Goal: Task Accomplishment & Management: Use online tool/utility

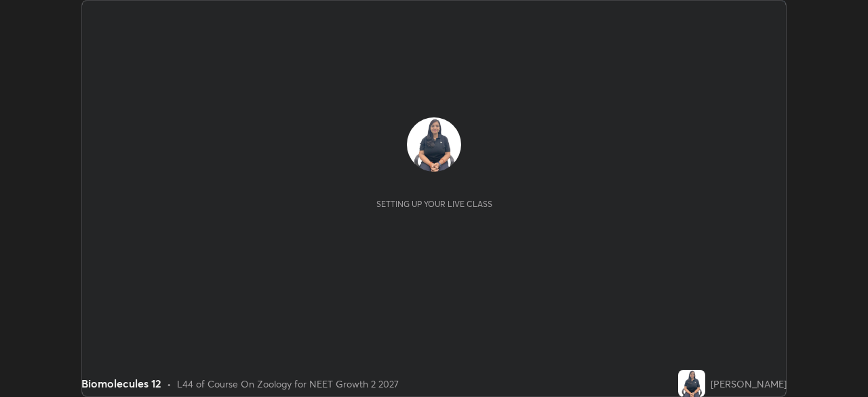
scroll to position [397, 867]
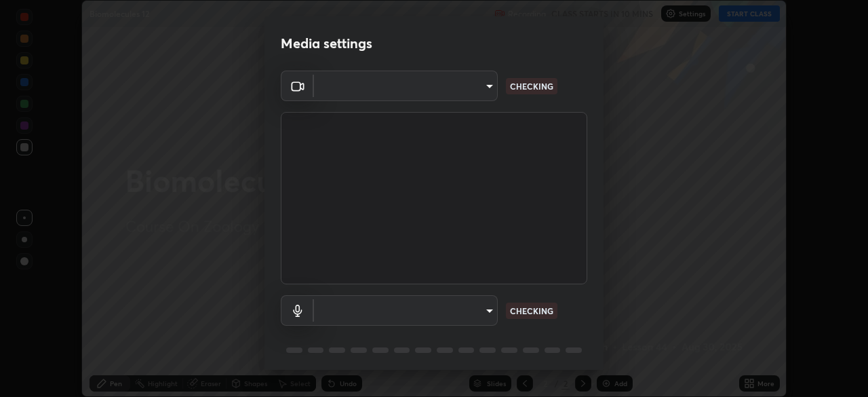
type input "fc38be1871f717ddc8e1b512eadbf63495b763d4820be899b5c927fedf8d93a0"
click at [444, 306] on body "Erase all Biomolecules 12 Recording CLASS STARTS IN 10 MINS Settings START CLAS…" at bounding box center [434, 198] width 868 height 397
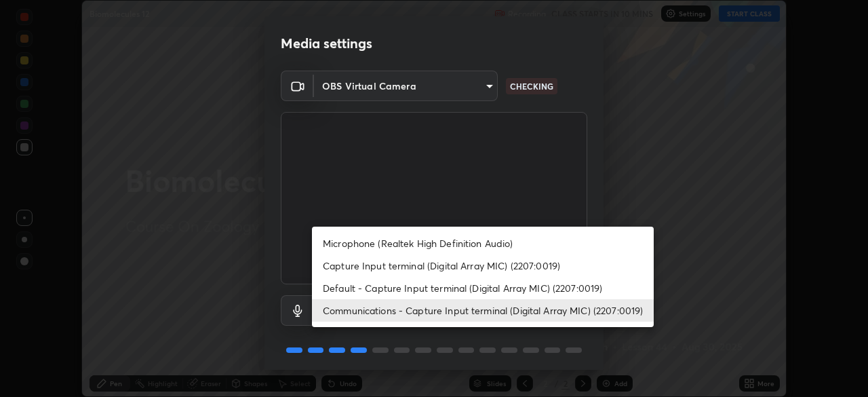
click at [464, 267] on li "Capture Input terminal (Digital Array MIC) (2207:0019)" at bounding box center [483, 265] width 342 height 22
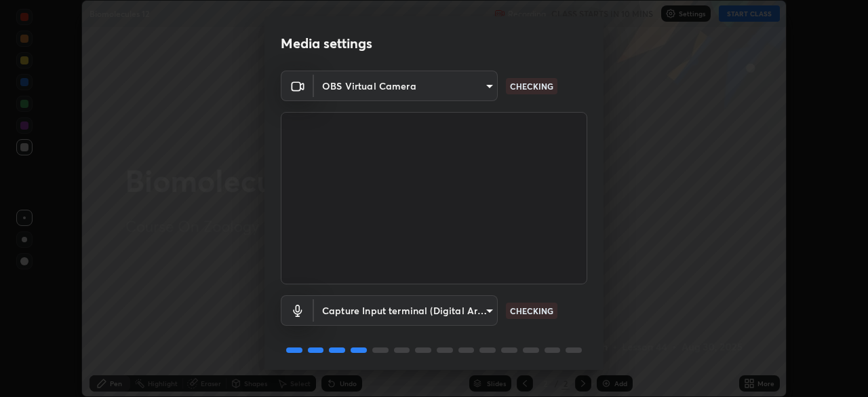
click at [440, 313] on body "Erase all Biomolecules 12 Recording CLASS STARTS IN 10 MINS Settings START CLAS…" at bounding box center [434, 198] width 868 height 397
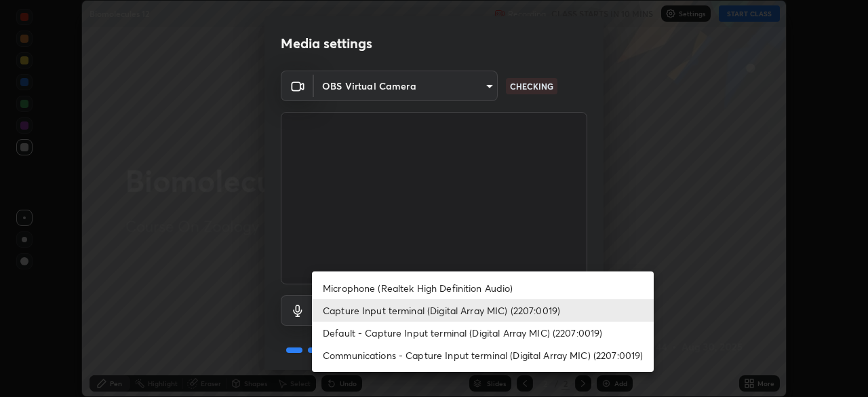
click at [431, 355] on li "Communications - Capture Input terminal (Digital Array MIC) (2207:0019)" at bounding box center [483, 355] width 342 height 22
type input "communications"
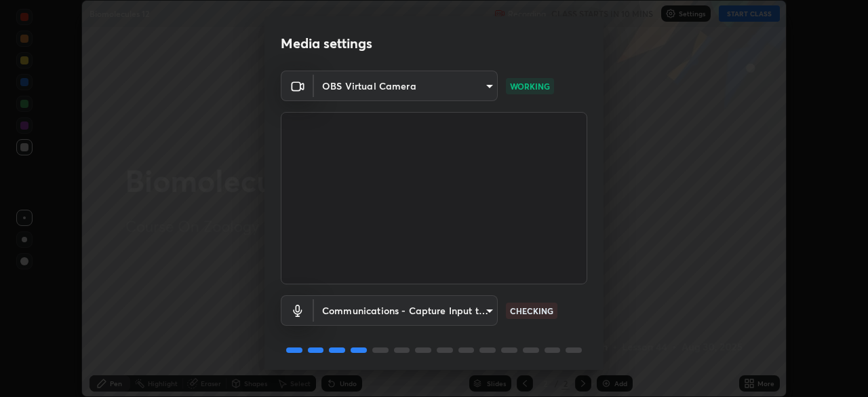
scroll to position [48, 0]
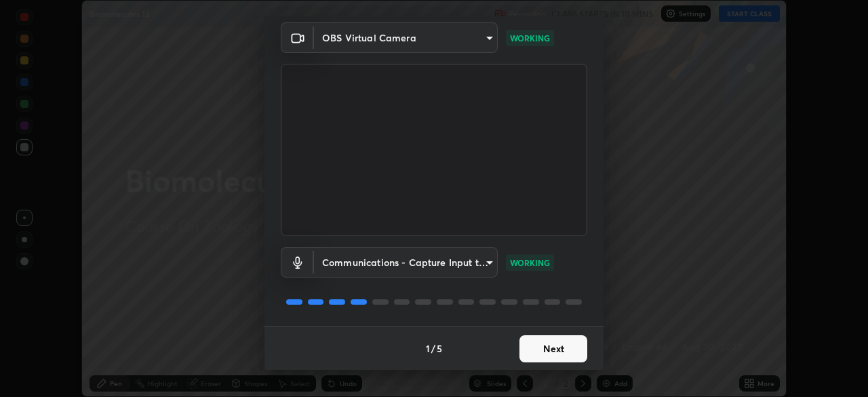
click at [556, 349] on button "Next" at bounding box center [553, 348] width 68 height 27
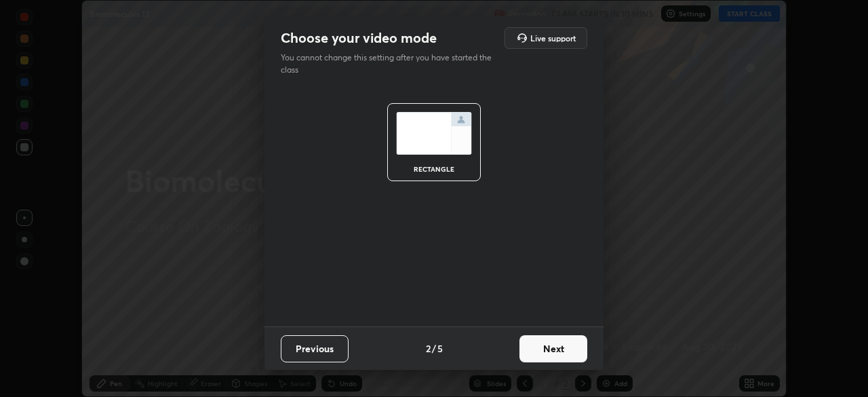
scroll to position [0, 0]
click at [561, 350] on button "Next" at bounding box center [553, 348] width 68 height 27
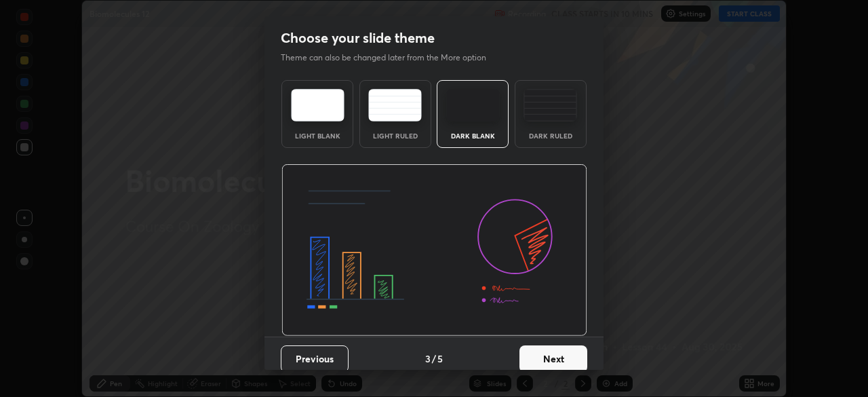
click at [570, 353] on button "Next" at bounding box center [553, 358] width 68 height 27
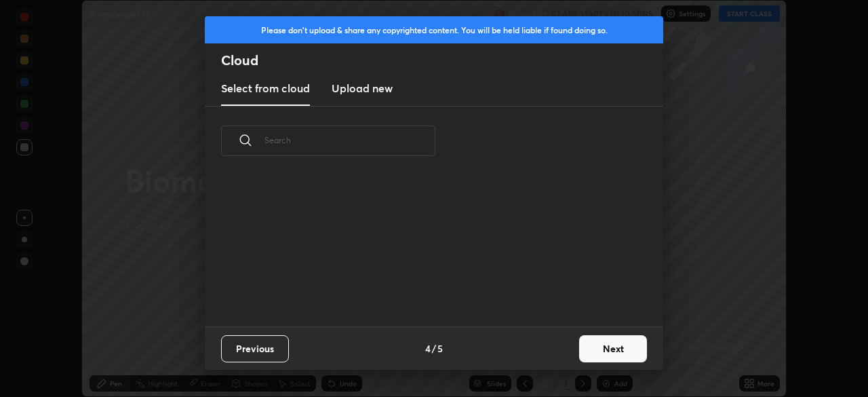
click at [593, 347] on button "Next" at bounding box center [613, 348] width 68 height 27
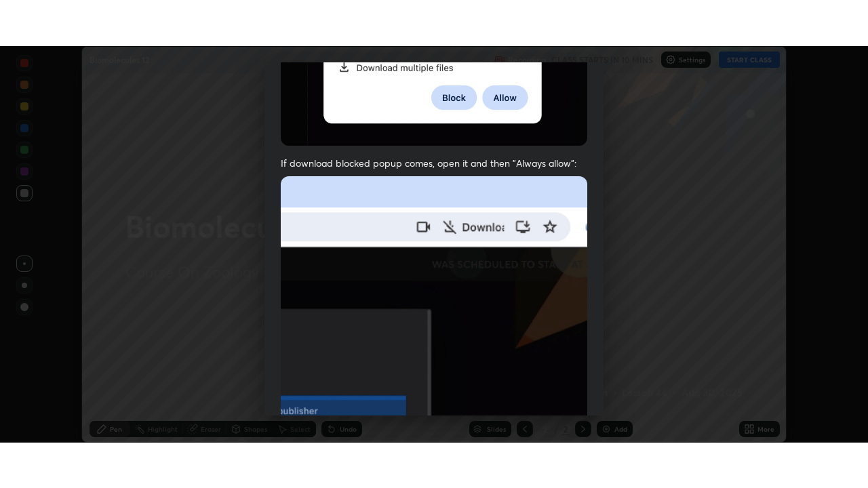
scroll to position [325, 0]
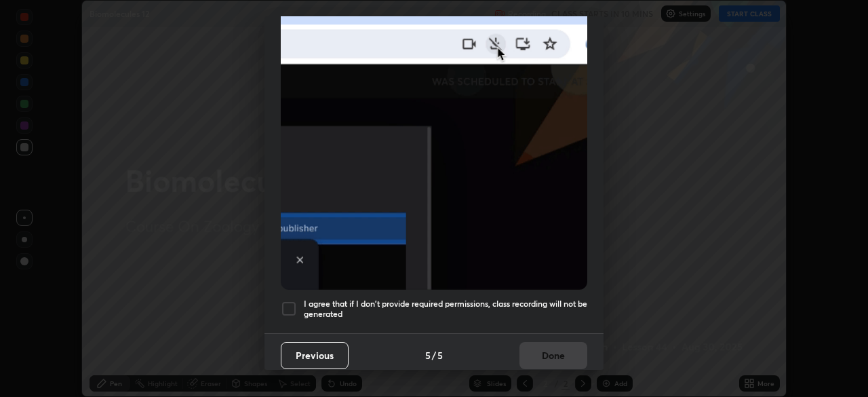
click at [287, 300] on div at bounding box center [289, 308] width 16 height 16
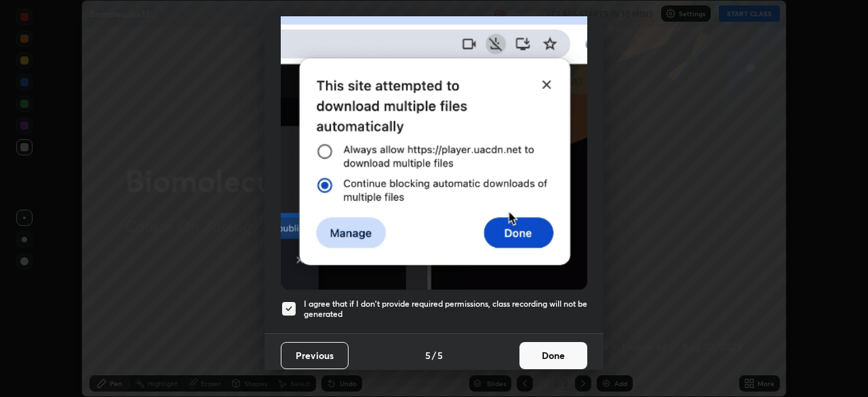
click at [554, 349] on button "Done" at bounding box center [553, 355] width 68 height 27
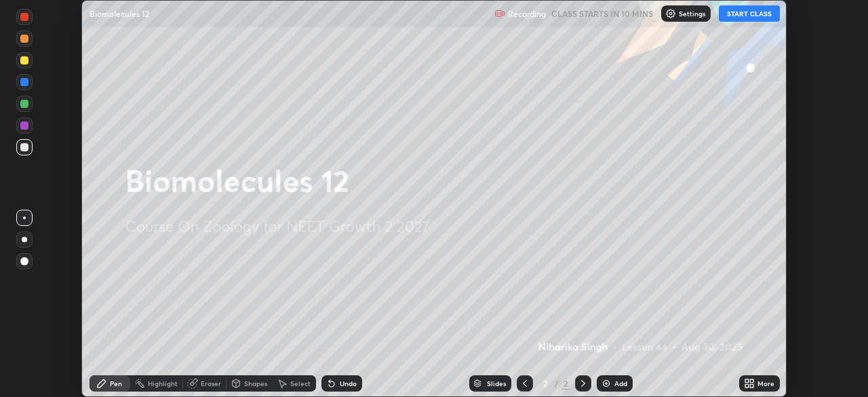
click at [758, 15] on button "START CLASS" at bounding box center [749, 13] width 61 height 16
click at [768, 384] on div "More" at bounding box center [766, 383] width 17 height 7
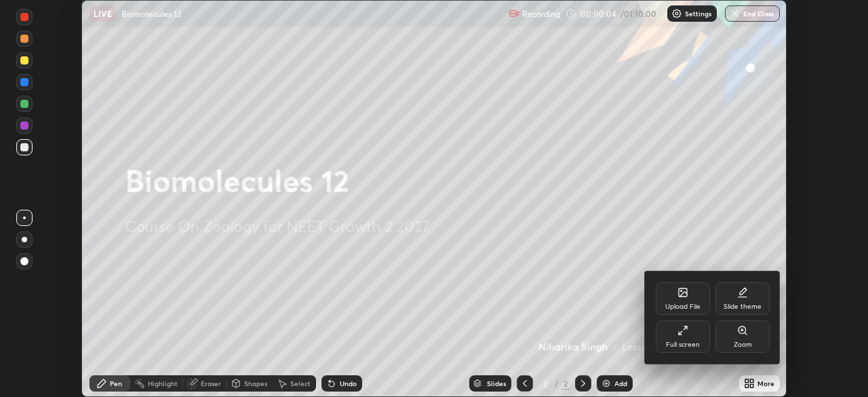
click at [690, 343] on div "Full screen" at bounding box center [683, 344] width 34 height 7
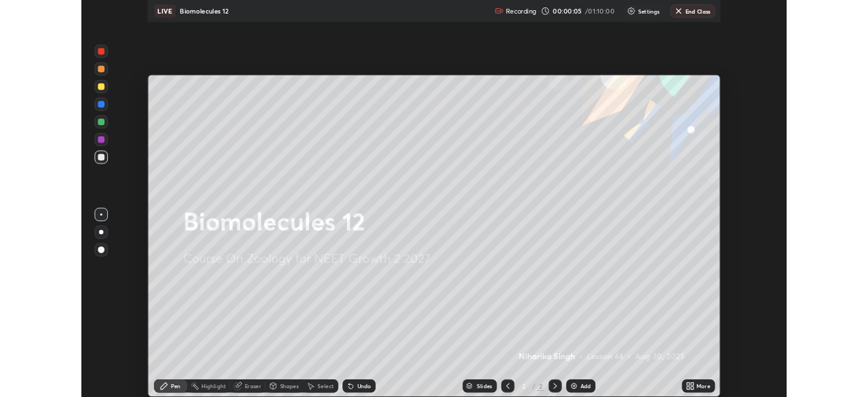
scroll to position [488, 868]
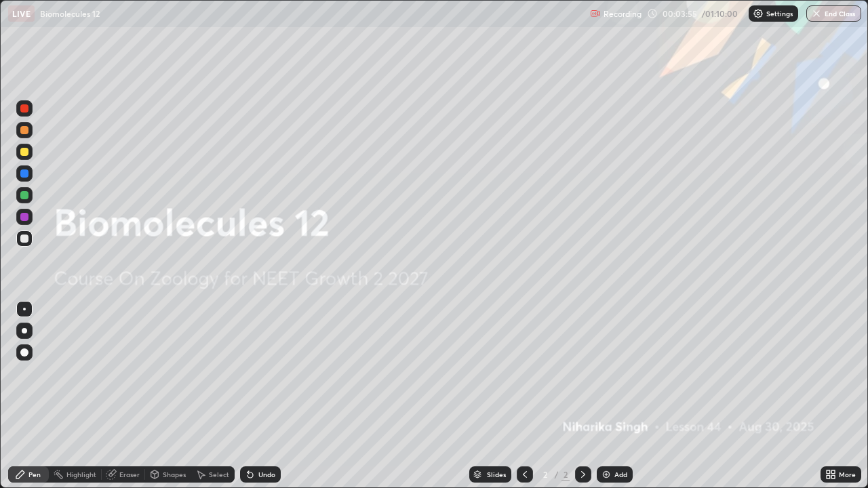
click at [127, 396] on div "Eraser" at bounding box center [129, 474] width 20 height 7
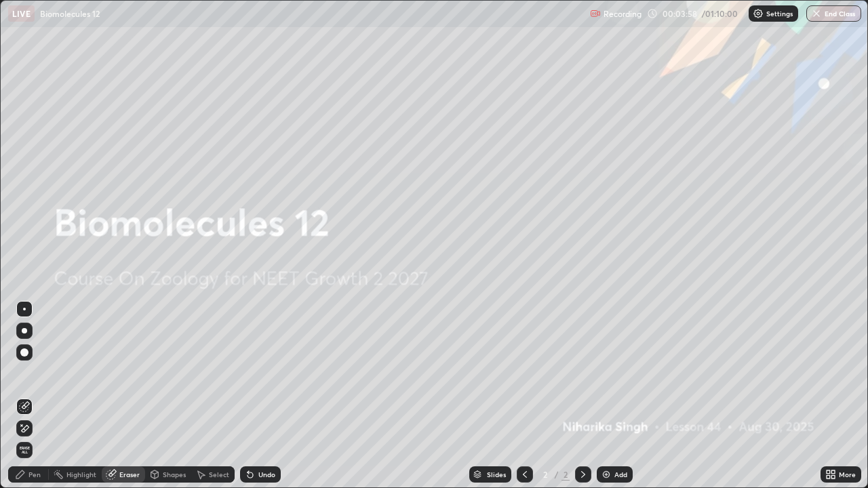
click at [24, 309] on div at bounding box center [24, 309] width 3 height 3
click at [37, 396] on div "Pen" at bounding box center [28, 475] width 41 height 16
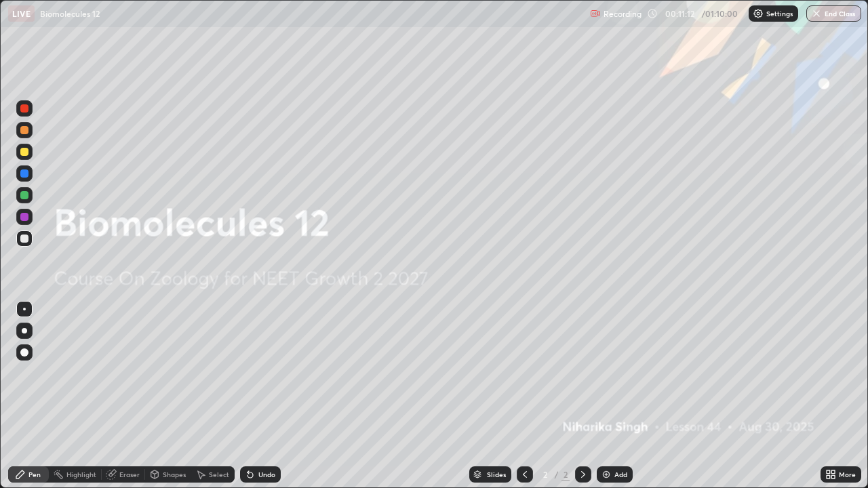
click at [132, 396] on div "Eraser" at bounding box center [129, 474] width 20 height 7
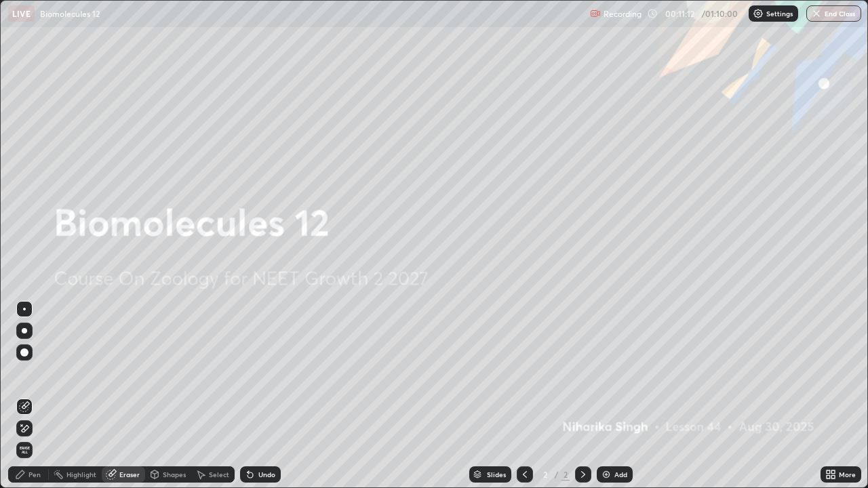
click at [24, 396] on span "Erase all" at bounding box center [24, 450] width 15 height 8
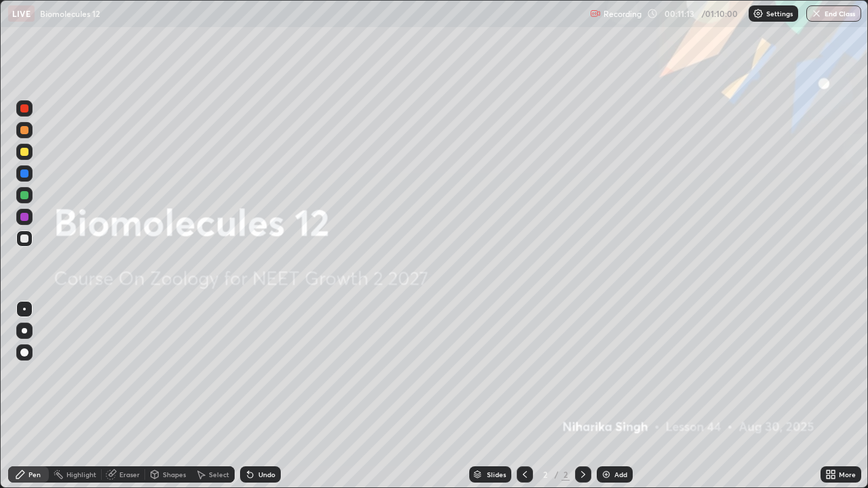
click at [26, 396] on icon at bounding box center [20, 474] width 11 height 11
click at [24, 134] on div at bounding box center [24, 130] width 8 height 8
click at [26, 245] on div at bounding box center [24, 239] width 16 height 16
click at [125, 396] on div "Eraser" at bounding box center [129, 474] width 20 height 7
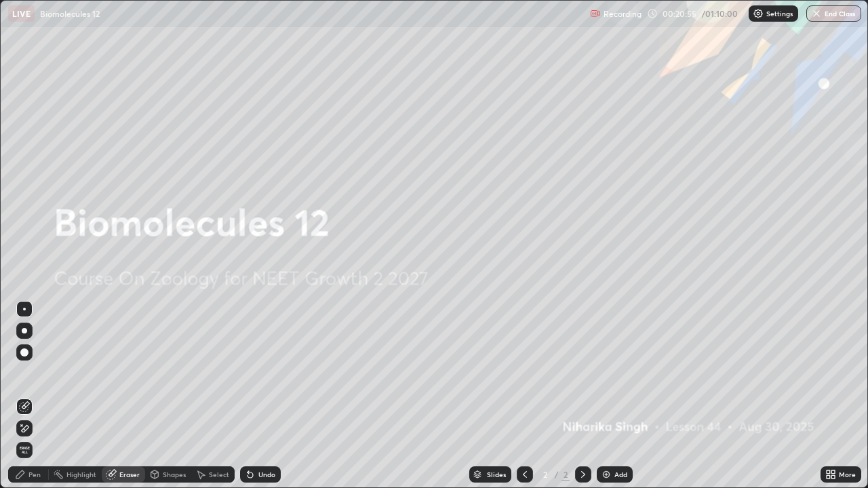
click at [23, 396] on icon at bounding box center [20, 475] width 8 height 8
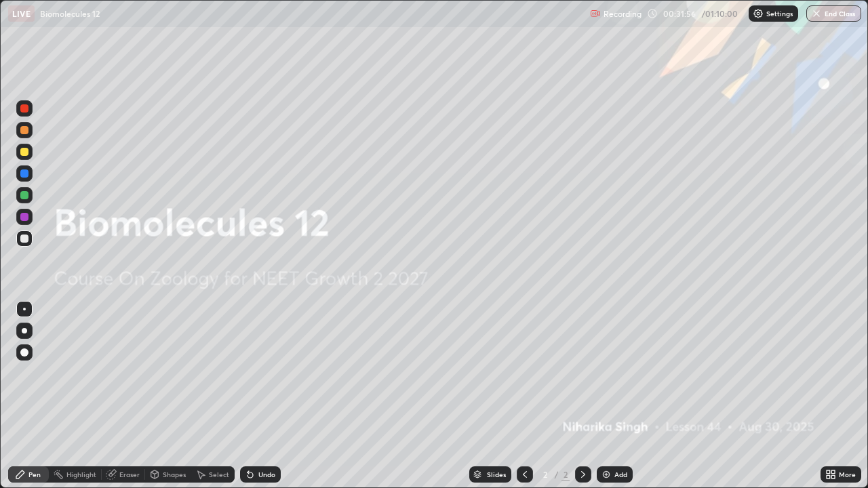
click at [128, 396] on div "Eraser" at bounding box center [123, 475] width 43 height 16
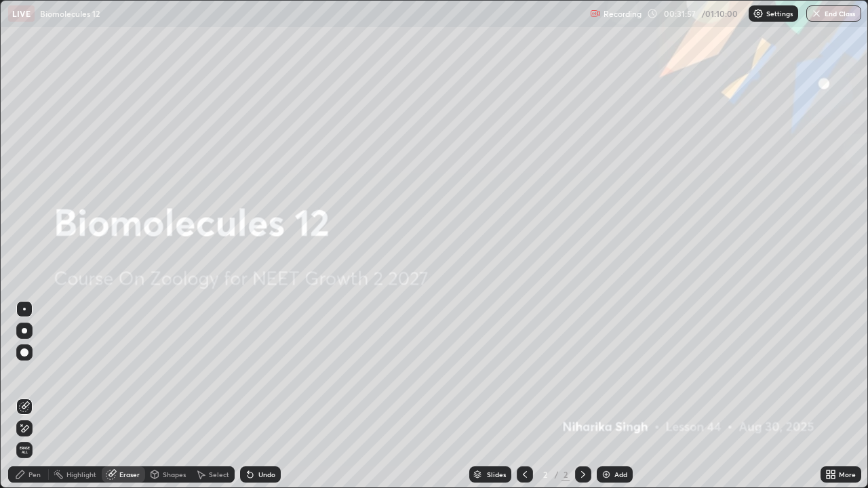
click at [24, 396] on span "Erase all" at bounding box center [24, 450] width 15 height 8
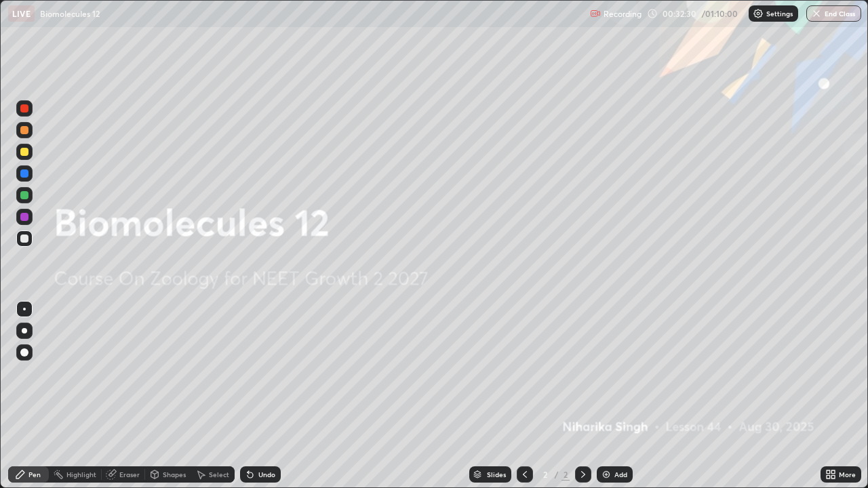
click at [124, 396] on div "Eraser" at bounding box center [129, 474] width 20 height 7
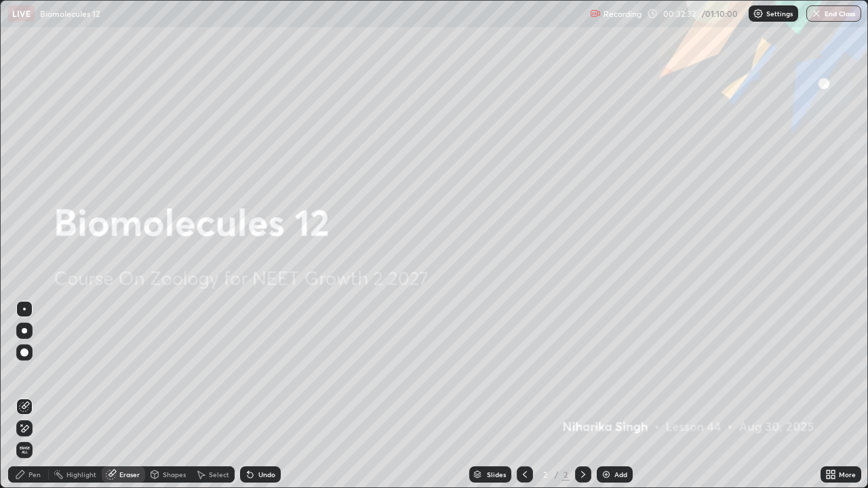
click at [29, 396] on div "Pen" at bounding box center [34, 474] width 12 height 7
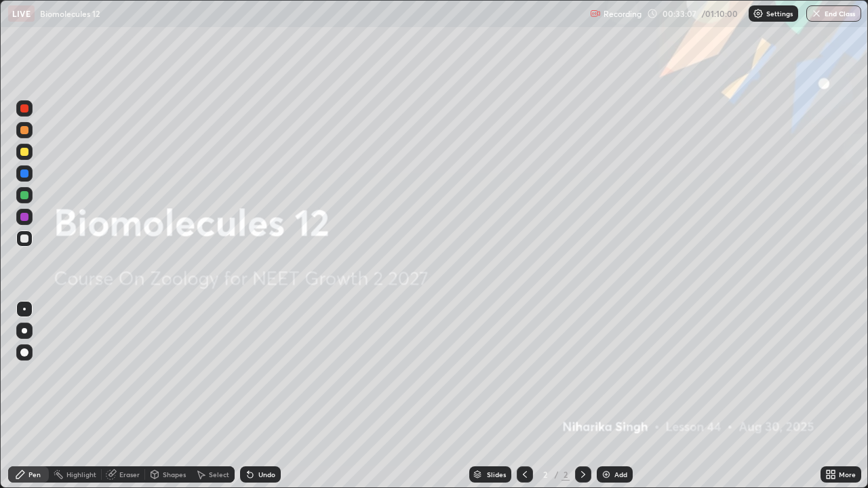
click at [26, 217] on div at bounding box center [24, 217] width 8 height 8
click at [132, 396] on div "Eraser" at bounding box center [129, 474] width 20 height 7
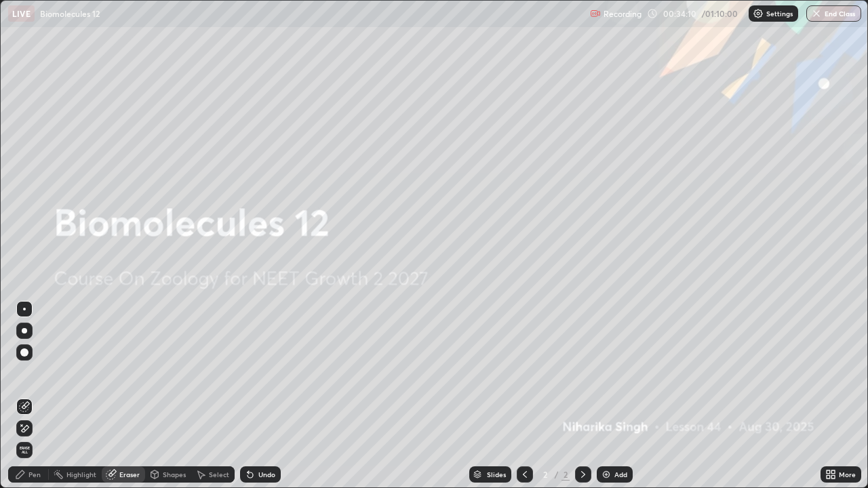
click at [34, 396] on div "Pen" at bounding box center [34, 474] width 12 height 7
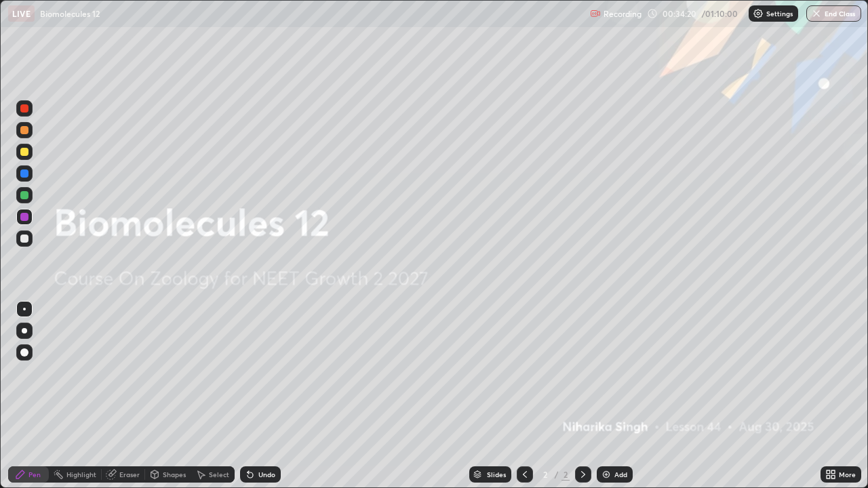
click at [126, 396] on div "Eraser" at bounding box center [129, 474] width 20 height 7
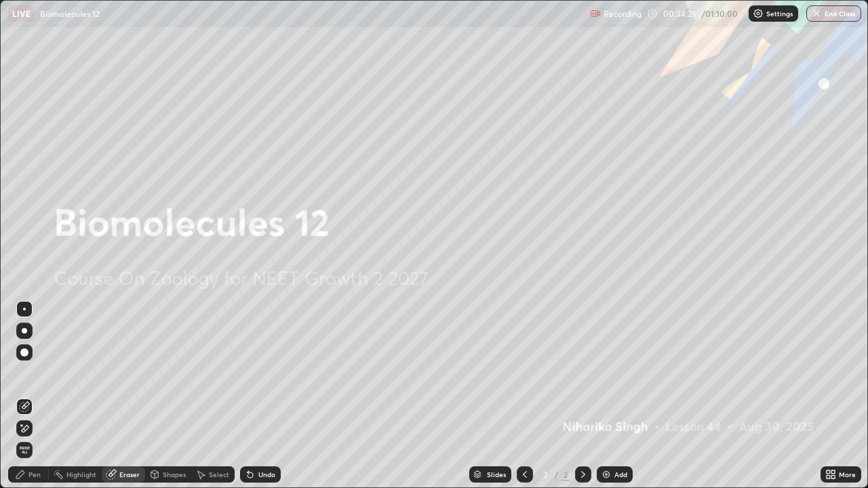
click at [29, 396] on div "Pen" at bounding box center [34, 474] width 12 height 7
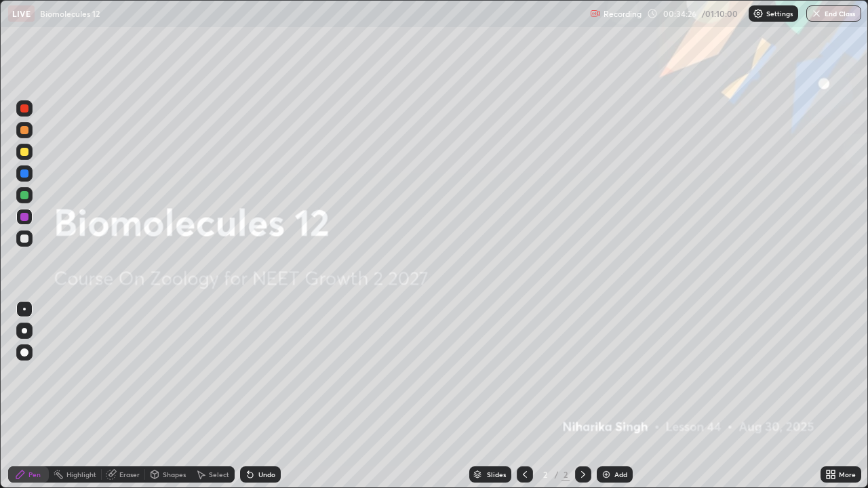
click at [23, 239] on div at bounding box center [24, 239] width 8 height 8
click at [621, 396] on div "Add" at bounding box center [620, 474] width 13 height 7
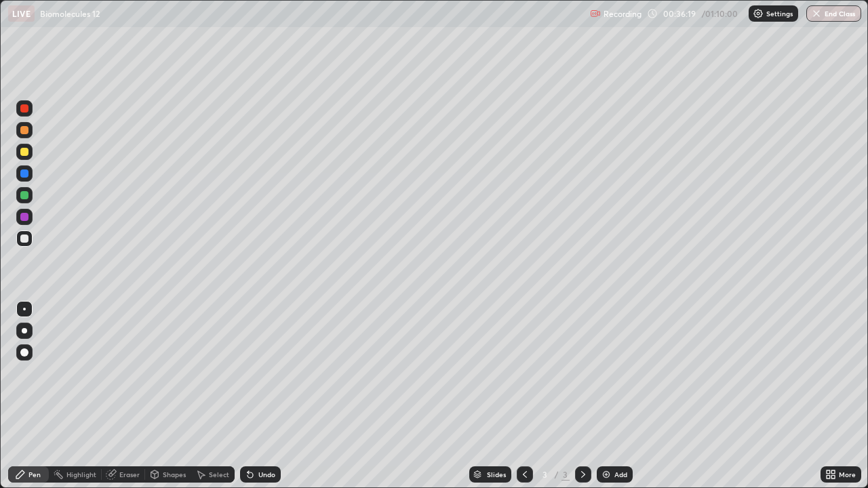
click at [23, 217] on div at bounding box center [24, 217] width 8 height 8
click at [24, 245] on div at bounding box center [24, 239] width 16 height 16
click at [23, 237] on div at bounding box center [24, 239] width 8 height 8
click at [24, 213] on div at bounding box center [24, 217] width 8 height 8
click at [26, 197] on div at bounding box center [24, 195] width 8 height 8
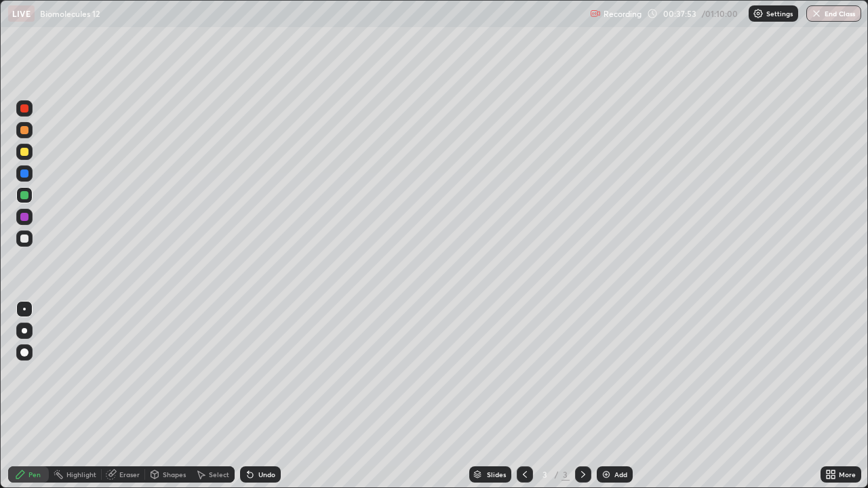
click at [24, 239] on div at bounding box center [24, 239] width 8 height 8
click at [26, 396] on div "Pen" at bounding box center [28, 475] width 41 height 16
click at [24, 151] on div at bounding box center [24, 152] width 8 height 8
click at [31, 244] on div at bounding box center [24, 239] width 16 height 16
click at [23, 210] on div at bounding box center [24, 217] width 16 height 16
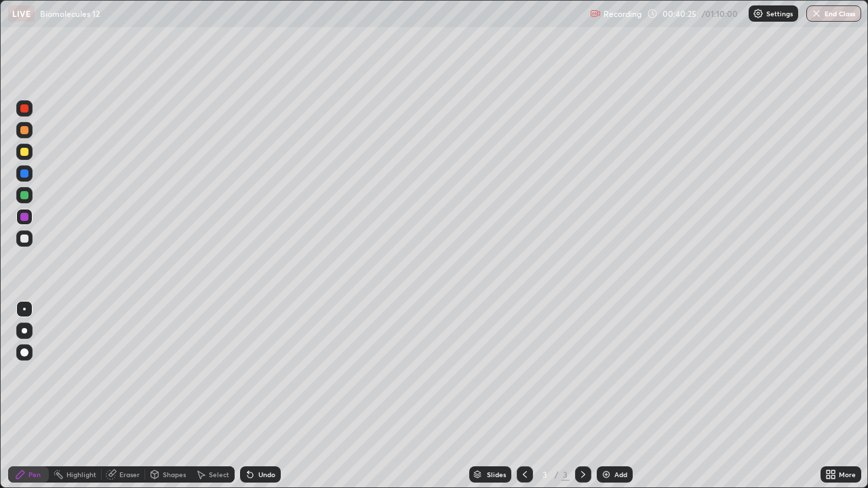
click at [24, 196] on div at bounding box center [24, 195] width 8 height 8
click at [26, 236] on div at bounding box center [24, 239] width 8 height 8
click at [26, 136] on div at bounding box center [24, 130] width 16 height 16
click at [19, 239] on div at bounding box center [24, 239] width 16 height 16
click at [526, 396] on icon at bounding box center [524, 474] width 11 height 11
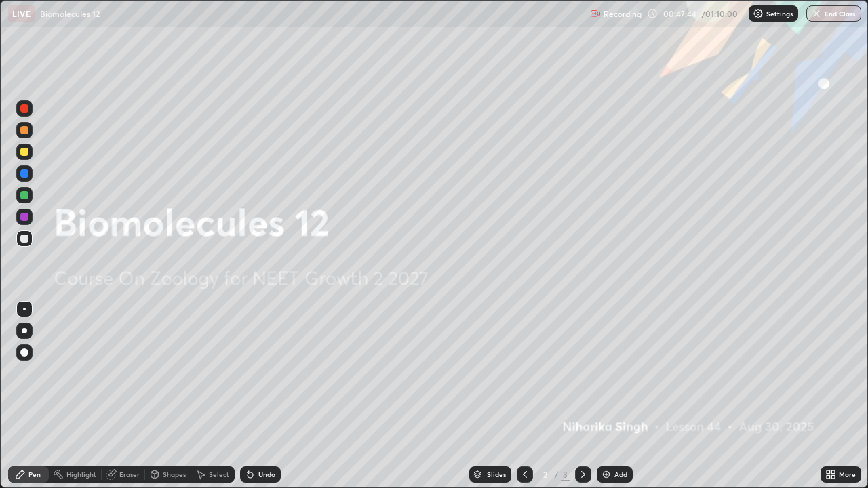
click at [581, 396] on icon at bounding box center [583, 474] width 11 height 11
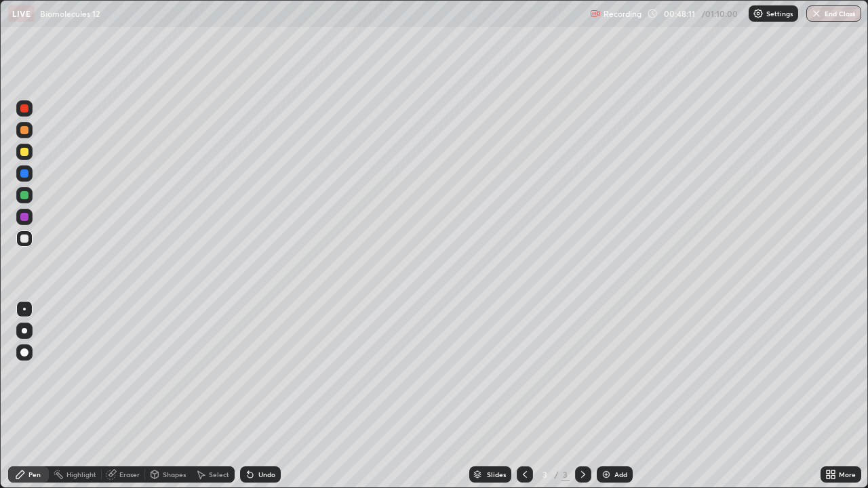
click at [621, 396] on div "Add" at bounding box center [620, 474] width 13 height 7
click at [519, 396] on icon at bounding box center [524, 474] width 11 height 11
click at [522, 396] on icon at bounding box center [524, 474] width 11 height 11
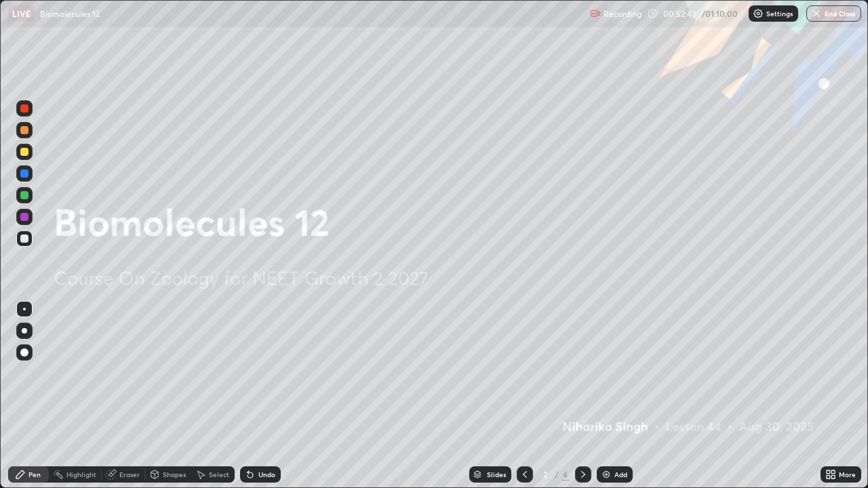
click at [582, 396] on icon at bounding box center [583, 474] width 11 height 11
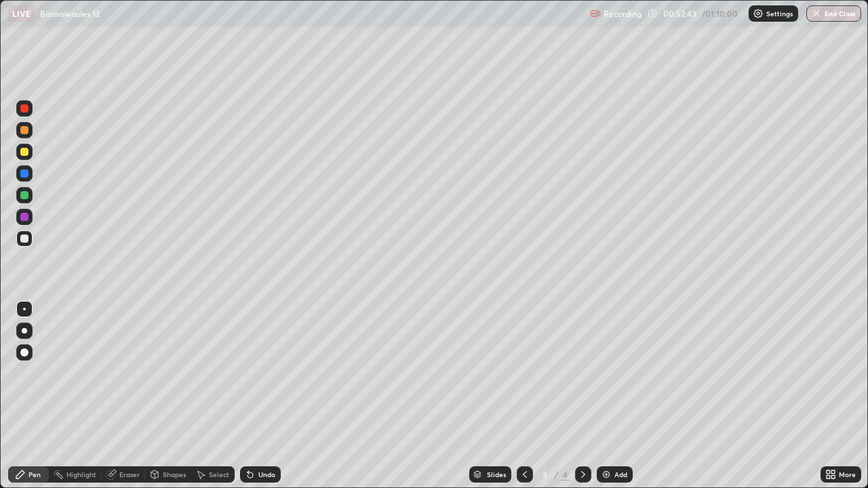
click at [583, 396] on icon at bounding box center [583, 474] width 11 height 11
click at [125, 396] on div "Eraser" at bounding box center [123, 475] width 43 height 16
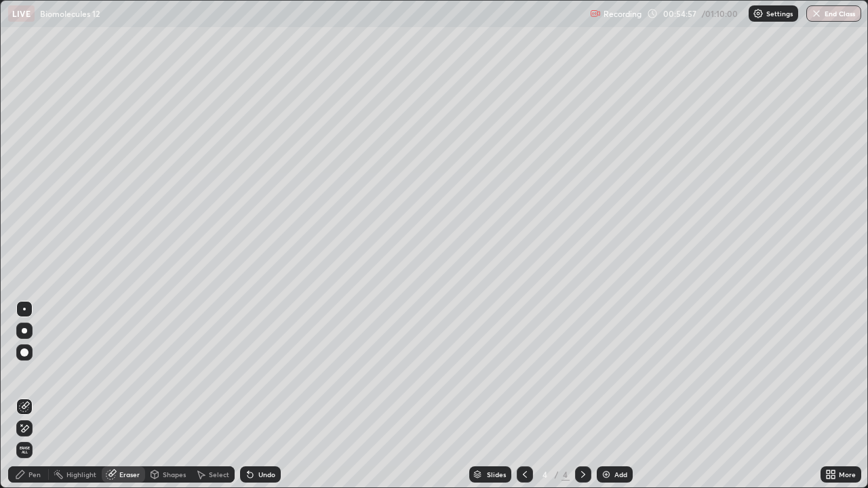
click at [37, 396] on div "Pen" at bounding box center [34, 474] width 12 height 7
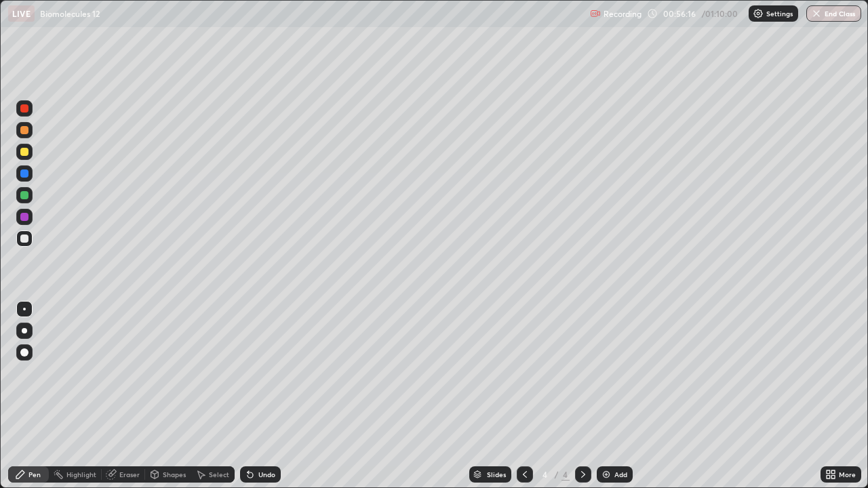
click at [22, 151] on div at bounding box center [24, 152] width 8 height 8
click at [24, 218] on div at bounding box center [24, 217] width 8 height 8
click at [30, 174] on div at bounding box center [24, 173] width 16 height 16
click at [18, 235] on div at bounding box center [24, 239] width 16 height 16
click at [18, 214] on div at bounding box center [24, 217] width 16 height 16
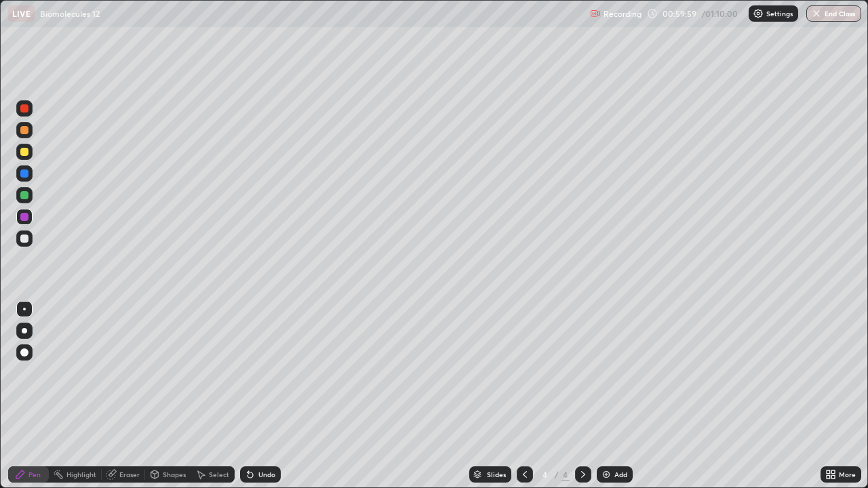
click at [26, 178] on div at bounding box center [24, 173] width 16 height 16
click at [608, 396] on img at bounding box center [606, 474] width 11 height 11
click at [24, 153] on div at bounding box center [24, 152] width 8 height 8
click at [27, 195] on div at bounding box center [24, 195] width 8 height 8
click at [125, 396] on div "Eraser" at bounding box center [129, 474] width 20 height 7
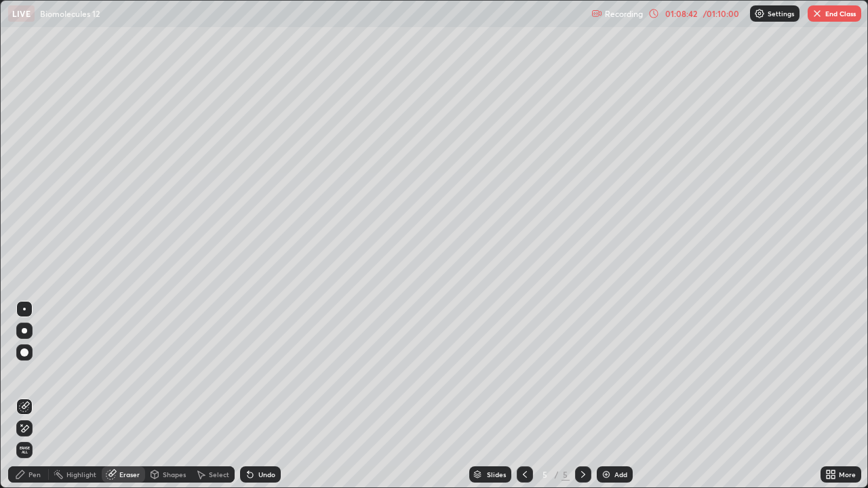
click at [29, 396] on div "Pen" at bounding box center [34, 474] width 12 height 7
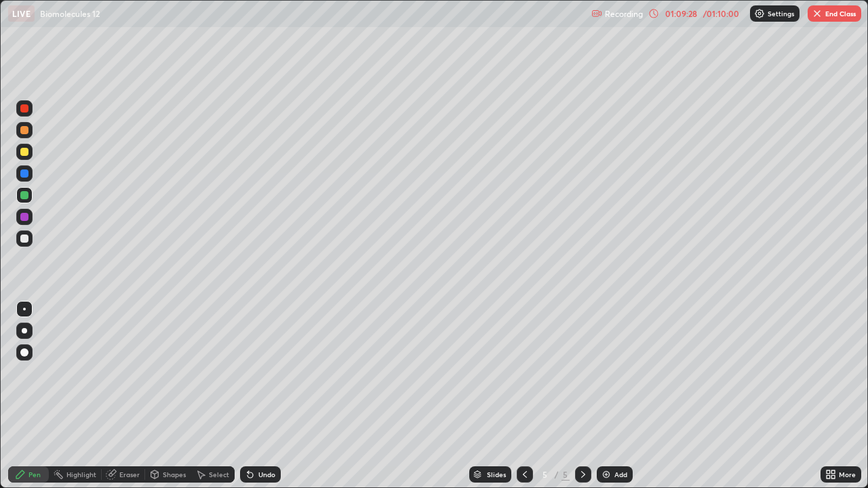
click at [24, 237] on div at bounding box center [24, 239] width 8 height 8
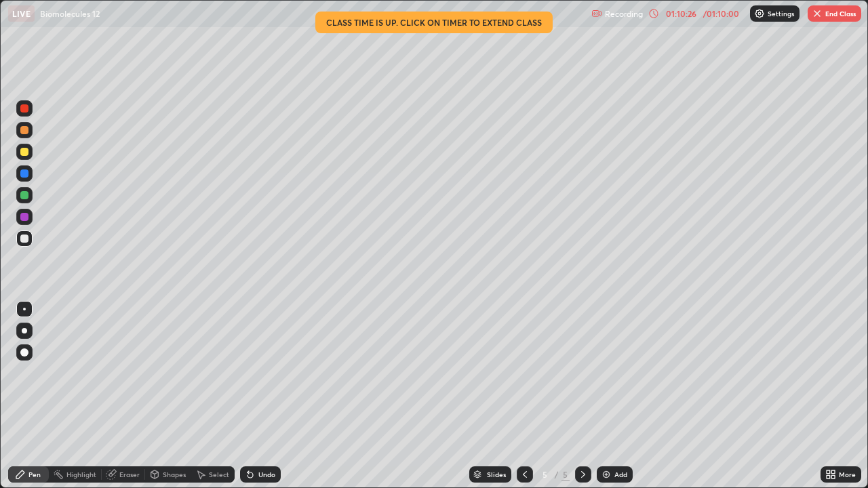
click at [528, 22] on div "LIVE Biomolecules 12" at bounding box center [297, 13] width 578 height 27
click at [428, 19] on div "LIVE Biomolecules 12" at bounding box center [297, 13] width 578 height 27
click at [720, 15] on div "/ 01:10:00" at bounding box center [721, 13] width 42 height 8
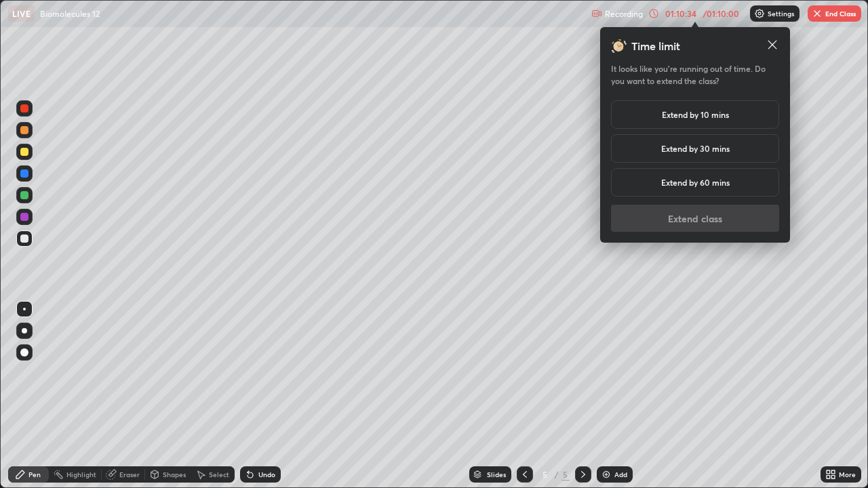
click at [724, 117] on h5 "Extend by 10 mins" at bounding box center [695, 115] width 67 height 12
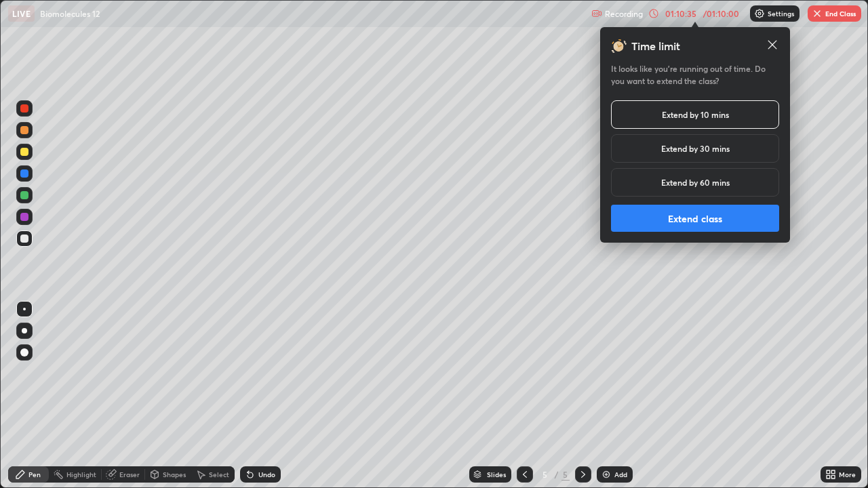
click at [720, 224] on button "Extend class" at bounding box center [695, 218] width 168 height 27
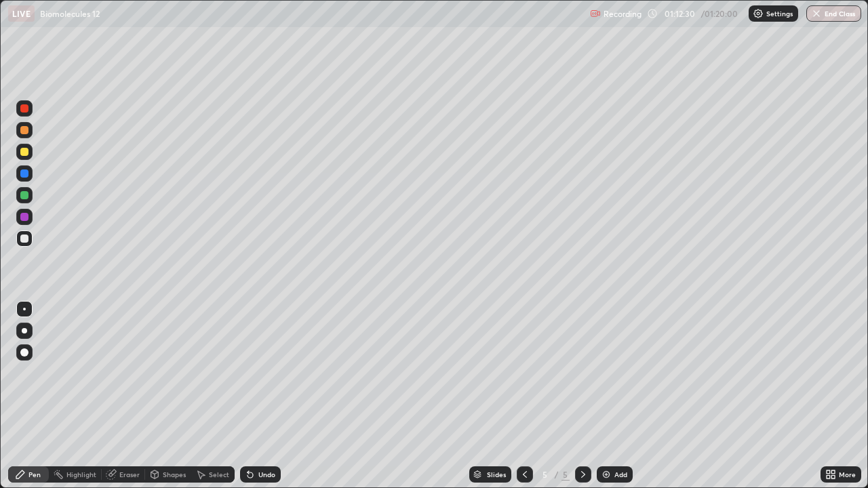
click at [608, 396] on img at bounding box center [606, 474] width 11 height 11
click at [23, 154] on div at bounding box center [24, 152] width 8 height 8
click at [122, 396] on div "Eraser" at bounding box center [129, 474] width 20 height 7
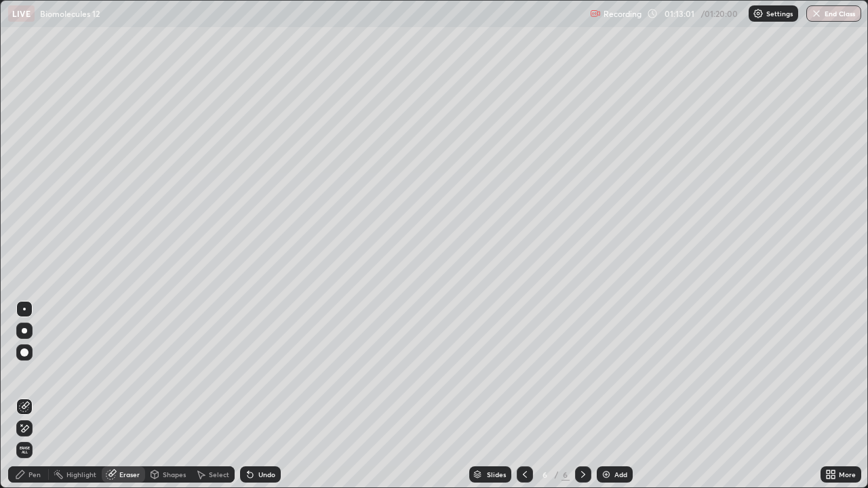
click at [31, 396] on div "Pen" at bounding box center [28, 475] width 41 height 16
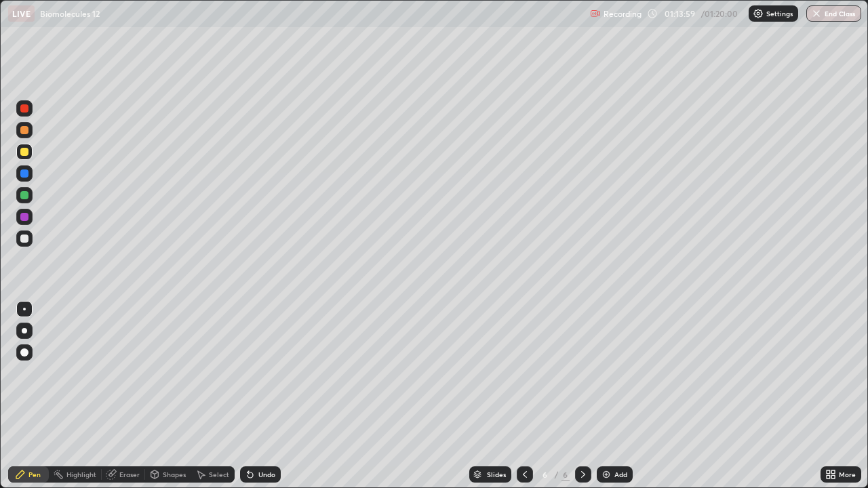
click at [24, 174] on div at bounding box center [24, 174] width 8 height 8
click at [30, 109] on div at bounding box center [24, 108] width 16 height 16
click at [24, 199] on div at bounding box center [24, 195] width 8 height 8
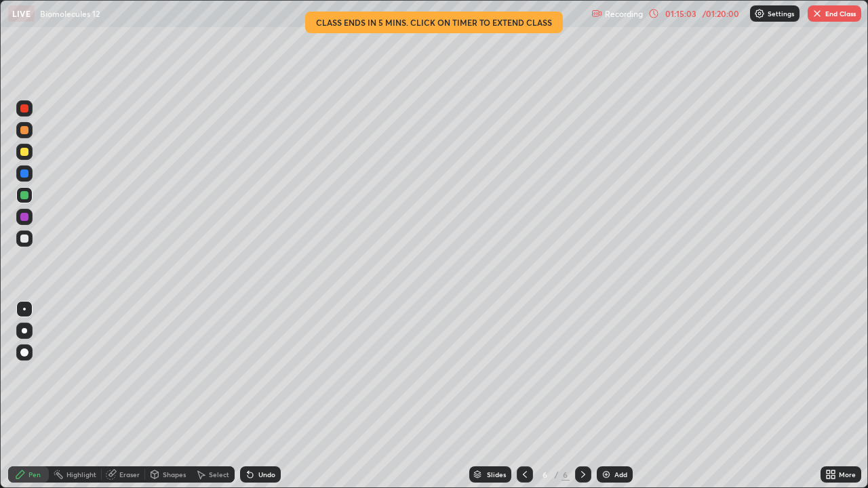
click at [24, 107] on div at bounding box center [24, 108] width 8 height 8
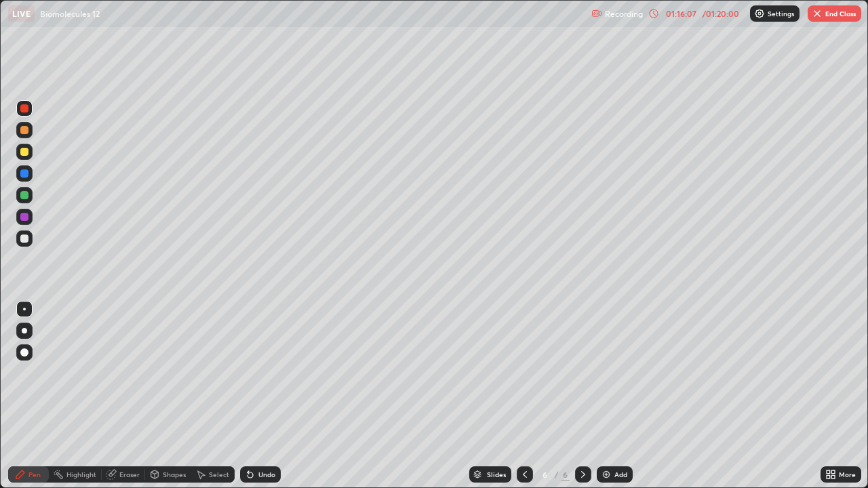
click at [23, 241] on div at bounding box center [24, 239] width 8 height 8
click at [848, 396] on div "More" at bounding box center [847, 474] width 17 height 7
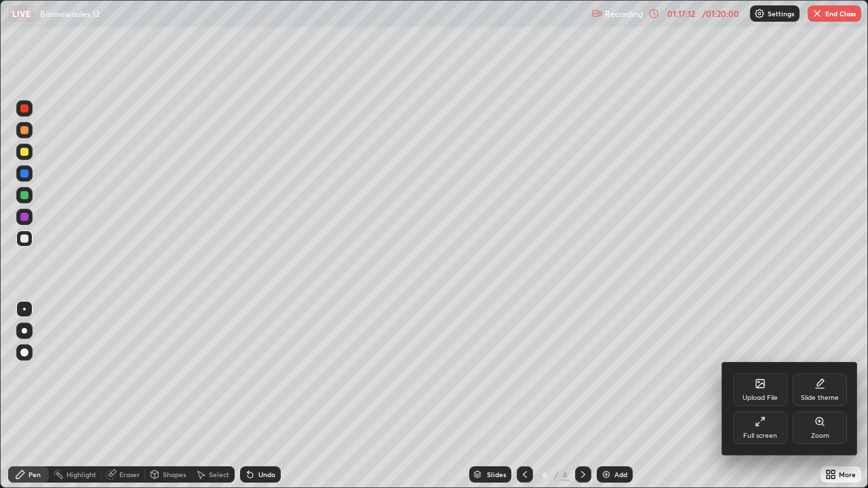
click at [765, 396] on icon at bounding box center [760, 421] width 11 height 11
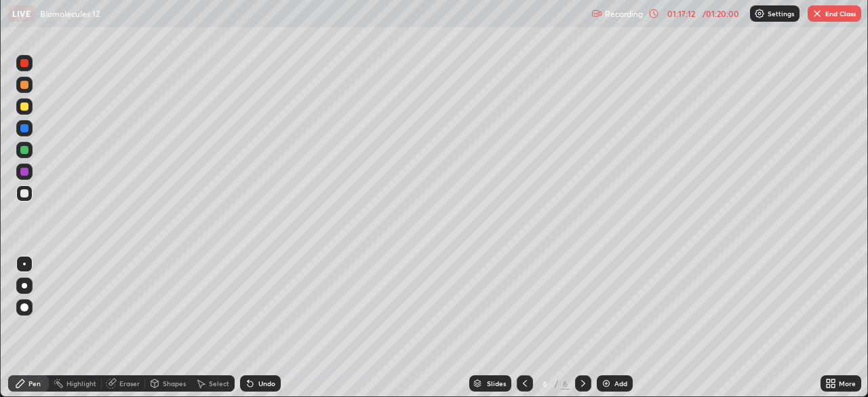
scroll to position [67420, 66948]
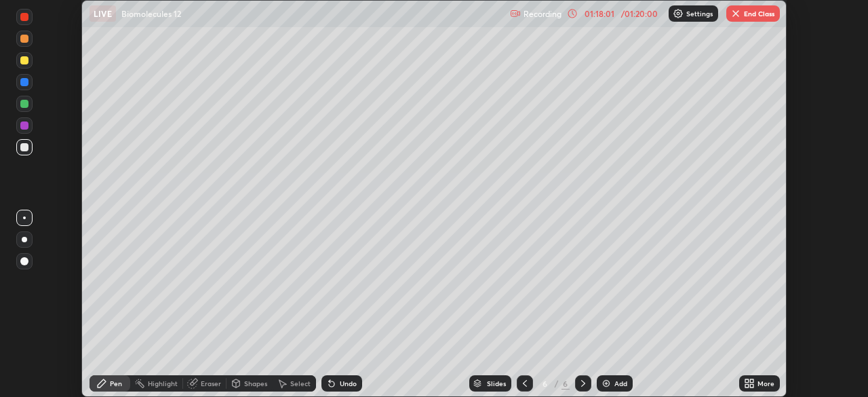
click at [755, 12] on button "End Class" at bounding box center [753, 13] width 54 height 16
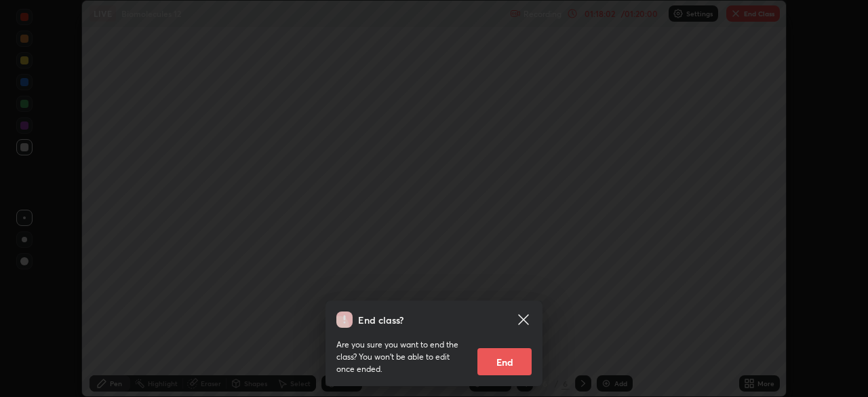
click at [491, 366] on button "End" at bounding box center [504, 361] width 54 height 27
